Goal: Navigation & Orientation: Find specific page/section

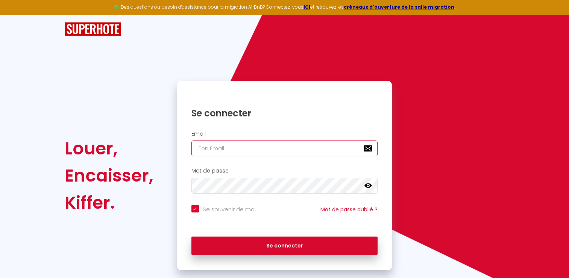
type input "[PERSON_NAME][EMAIL_ADDRESS][PERSON_NAME][DOMAIN_NAME]"
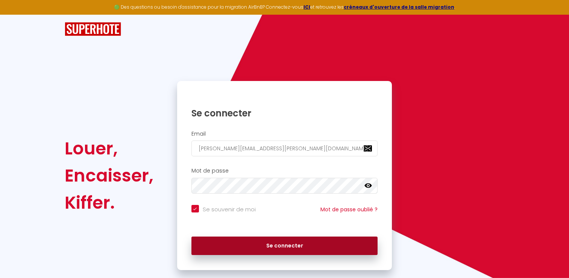
drag, startPoint x: 0, startPoint y: 0, endPoint x: 242, endPoint y: 246, distance: 344.7
click at [242, 246] on button "Se connecter" at bounding box center [284, 245] width 187 height 19
checkbox input "true"
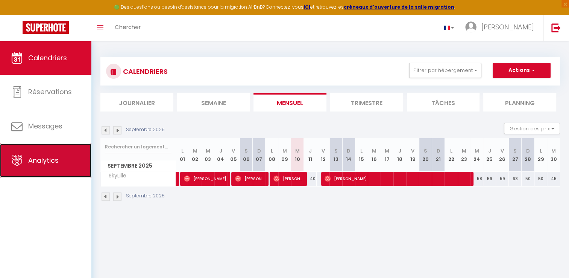
click at [49, 165] on span "Analytics" at bounding box center [43, 159] width 30 height 9
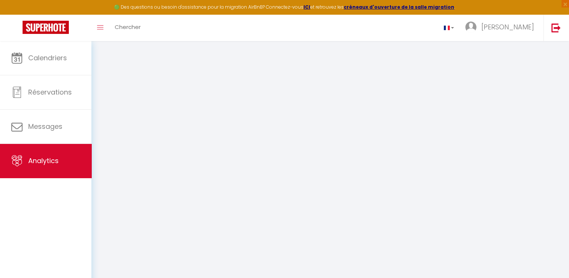
select select "2025"
select select "9"
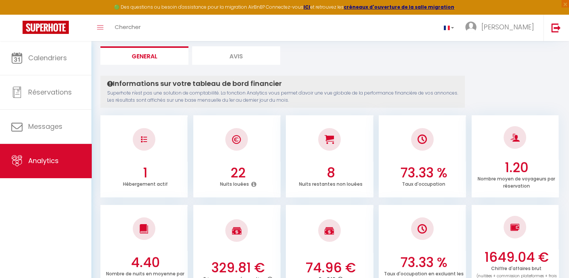
scroll to position [45, 0]
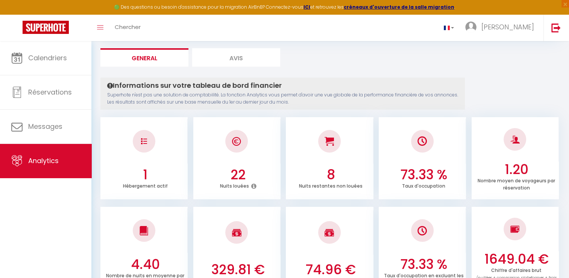
click at [237, 60] on li "Avis" at bounding box center [236, 57] width 88 height 18
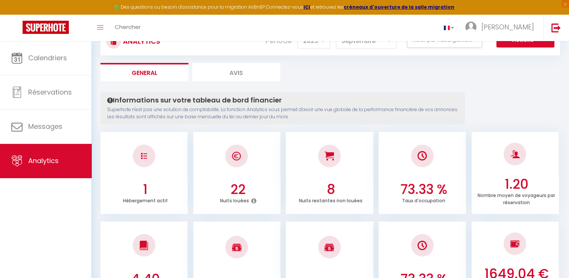
select select "2025"
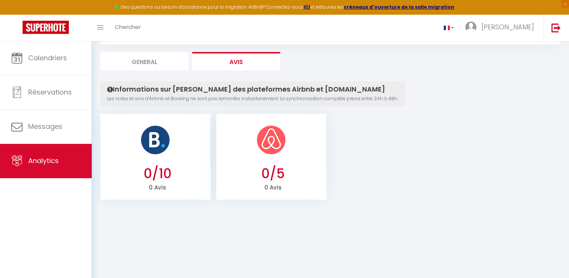
scroll to position [41, 0]
click at [163, 56] on li "General" at bounding box center [144, 61] width 88 height 18
select select "2025"
select select "9"
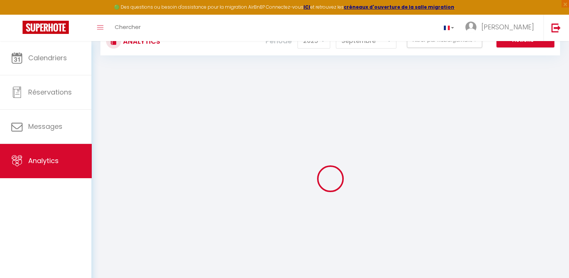
scroll to position [45, 0]
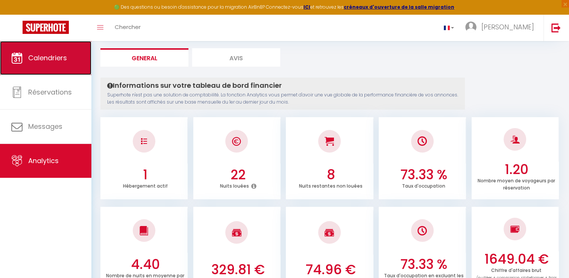
click at [58, 67] on link "Calendriers" at bounding box center [45, 58] width 91 height 34
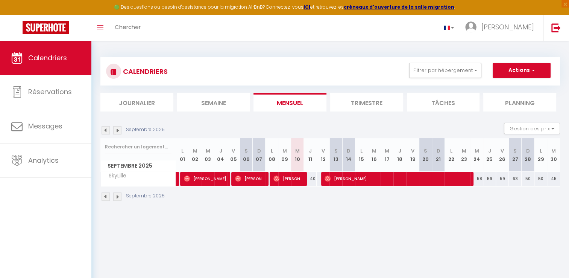
drag, startPoint x: 311, startPoint y: 178, endPoint x: 319, endPoint y: 178, distance: 7.9
click at [319, 178] on tr "SkyLille 40 [PERSON_NAME] 73 [PERSON_NAME] 50 [PERSON_NAME]" at bounding box center [331, 178] width 460 height 15
drag, startPoint x: 478, startPoint y: 179, endPoint x: 529, endPoint y: 179, distance: 50.8
click at [529, 179] on tr "SkyLille 40 [PERSON_NAME] 73 [PERSON_NAME] 50 [PERSON_NAME]" at bounding box center [331, 178] width 460 height 15
drag, startPoint x: 529, startPoint y: 179, endPoint x: 502, endPoint y: 205, distance: 37.8
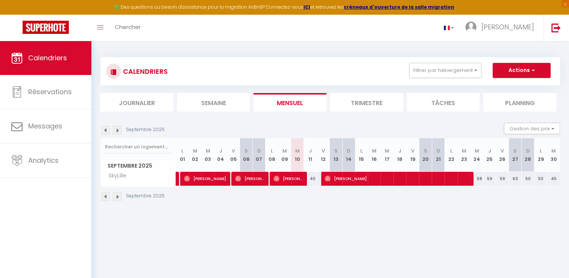
click at [502, 205] on div "Septembre 2025" at bounding box center [330, 197] width 460 height 22
